Goal: Check status: Check status

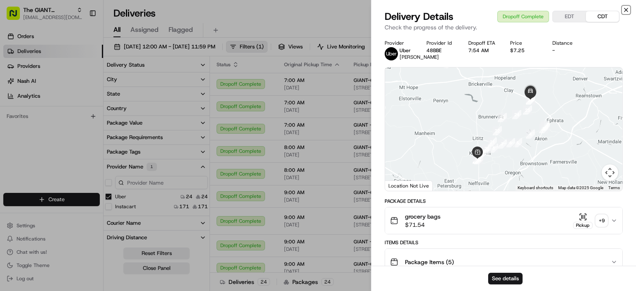
click at [626, 10] on icon "button" at bounding box center [625, 9] width 3 height 3
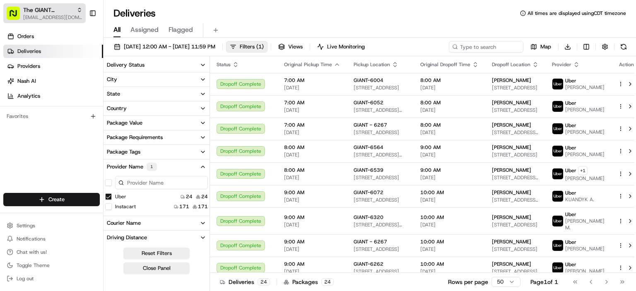
click at [42, 13] on span "The GIANT Company" at bounding box center [48, 10] width 50 height 8
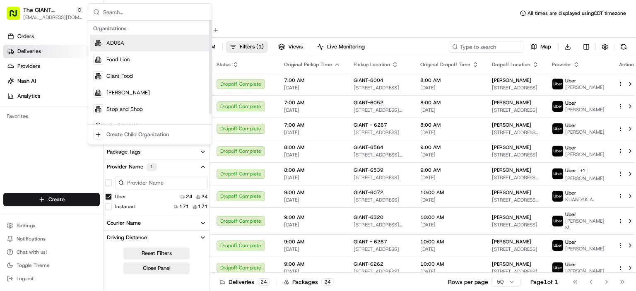
click at [118, 43] on span "ADUSA" at bounding box center [115, 42] width 18 height 7
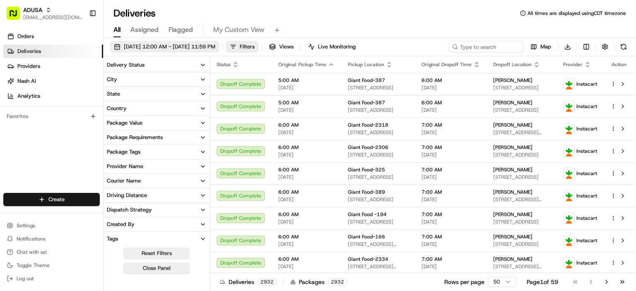
click at [185, 46] on span "[DATE] 12:00 AM - [DATE] 11:59 PM" at bounding box center [169, 46] width 91 height 7
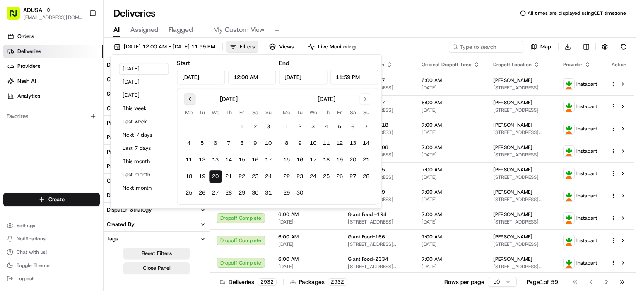
click at [188, 98] on button "Go to previous month" at bounding box center [190, 99] width 12 height 12
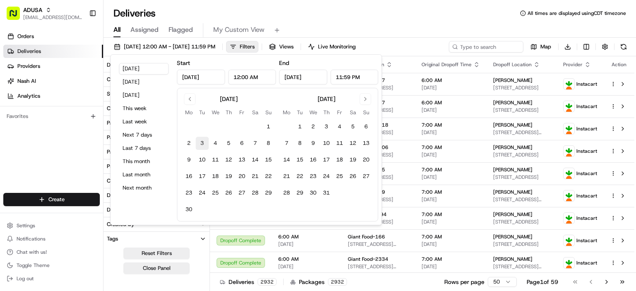
click at [202, 143] on button "3" at bounding box center [201, 143] width 13 height 13
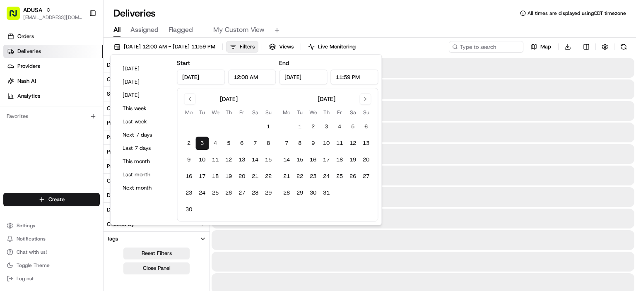
type input "[DATE]"
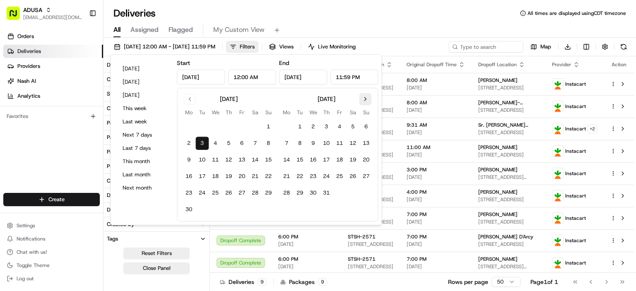
click at [365, 101] on button "Go to next month" at bounding box center [365, 99] width 12 height 12
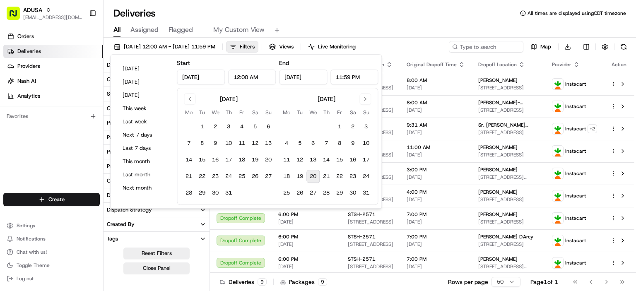
click at [310, 177] on button "20" at bounding box center [312, 176] width 13 height 13
type input "[DATE]"
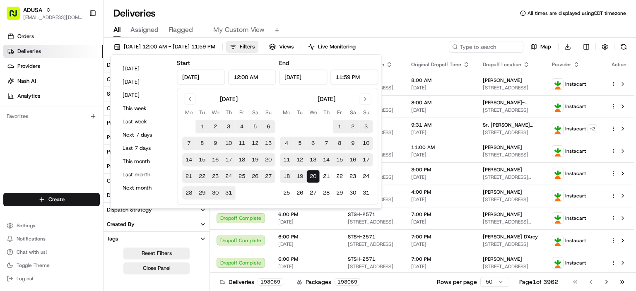
click at [424, 11] on div "Deliveries All times are displayed using CDT timezone" at bounding box center [369, 13] width 532 height 13
